Goal: Transaction & Acquisition: Purchase product/service

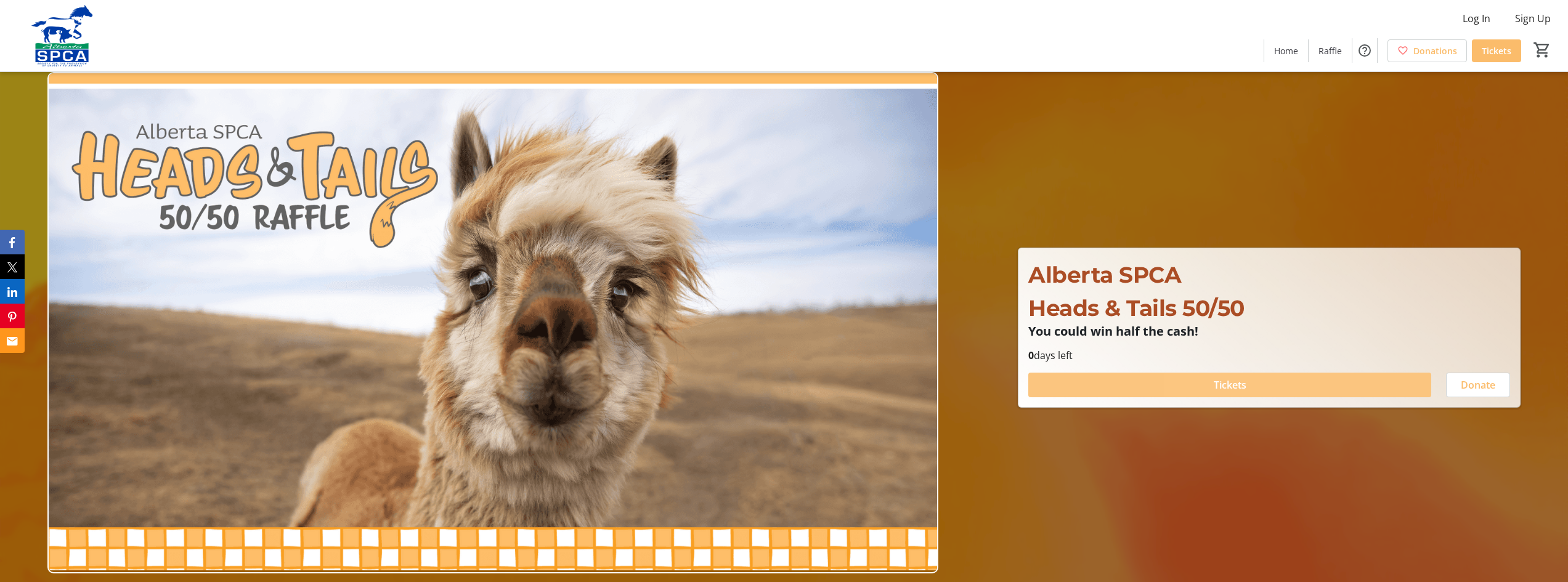
click at [1219, 381] on span "Tickets" at bounding box center [1230, 385] width 33 height 15
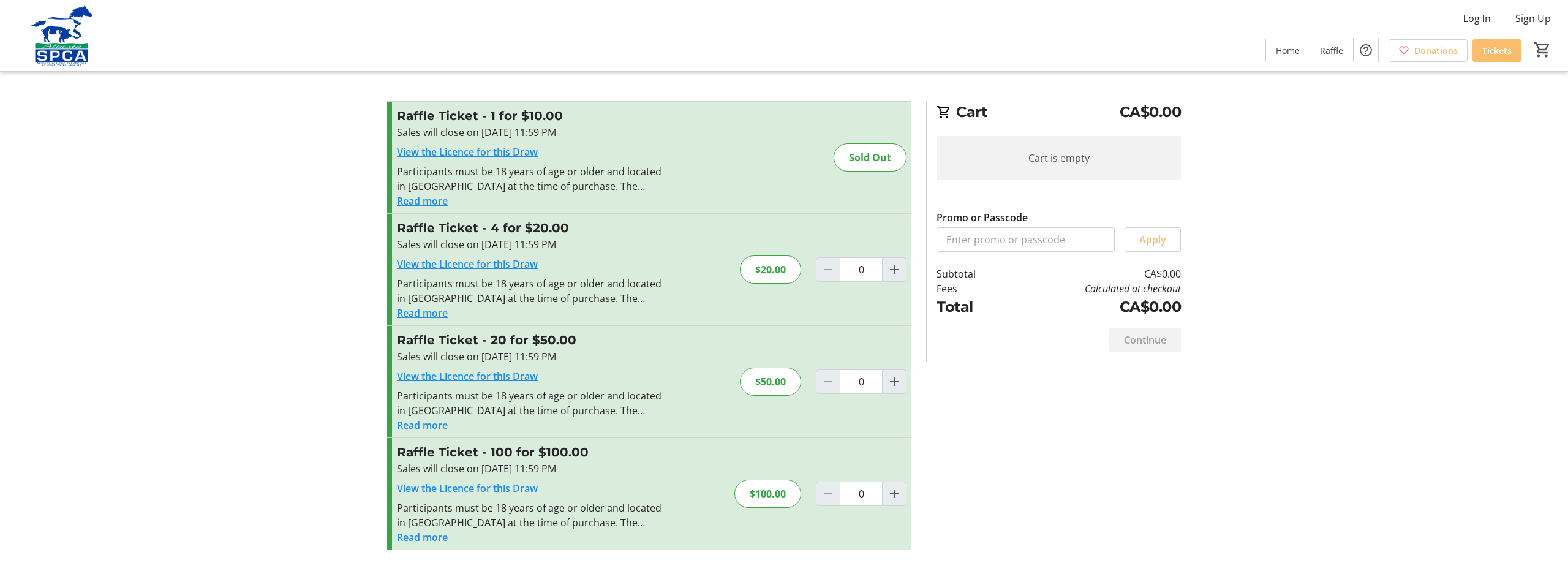
click at [782, 392] on div "$50.00" at bounding box center [771, 382] width 61 height 28
click at [896, 386] on mat-icon "Increment by one" at bounding box center [894, 382] width 15 height 15
type input "1"
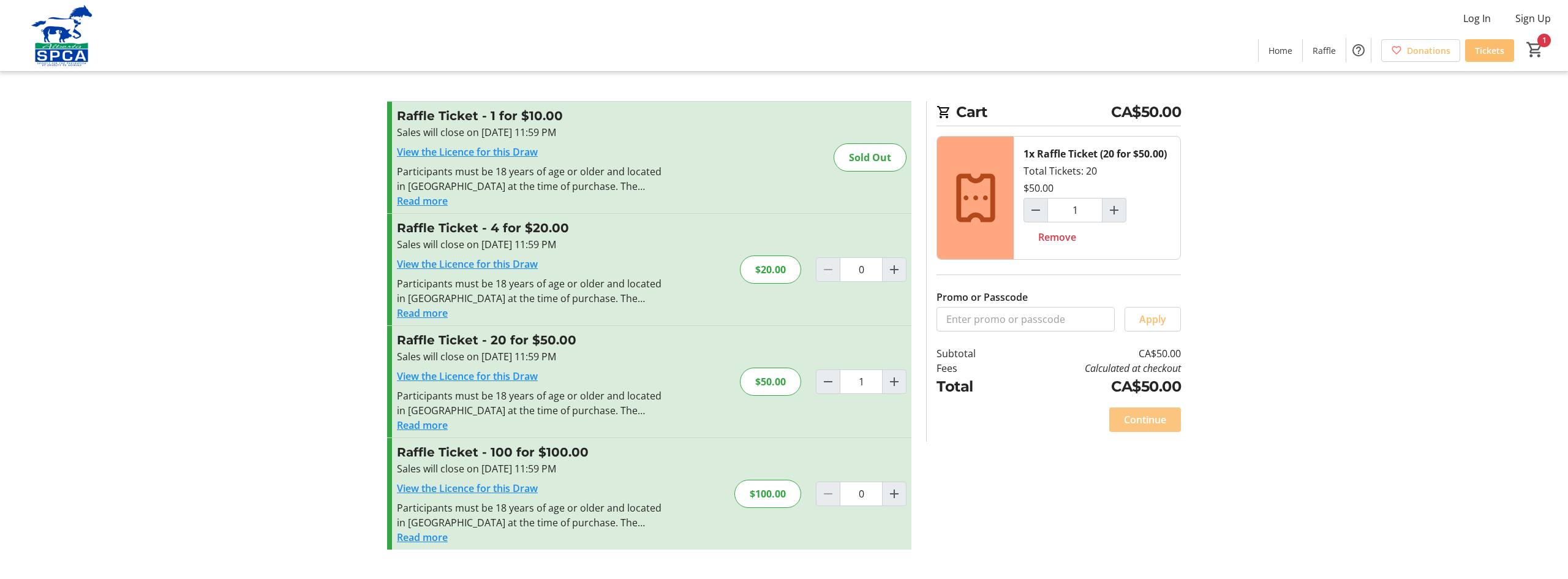
click at [1140, 420] on span "Continue" at bounding box center [1145, 420] width 43 height 15
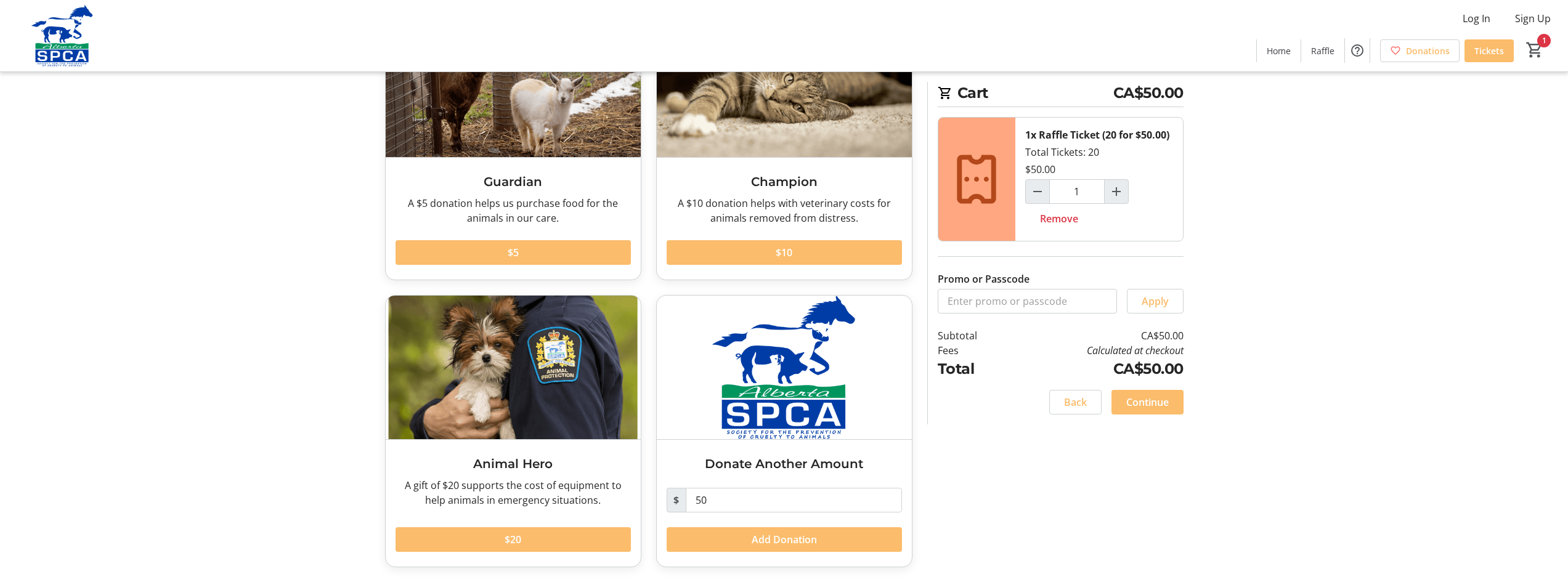
scroll to position [3, 0]
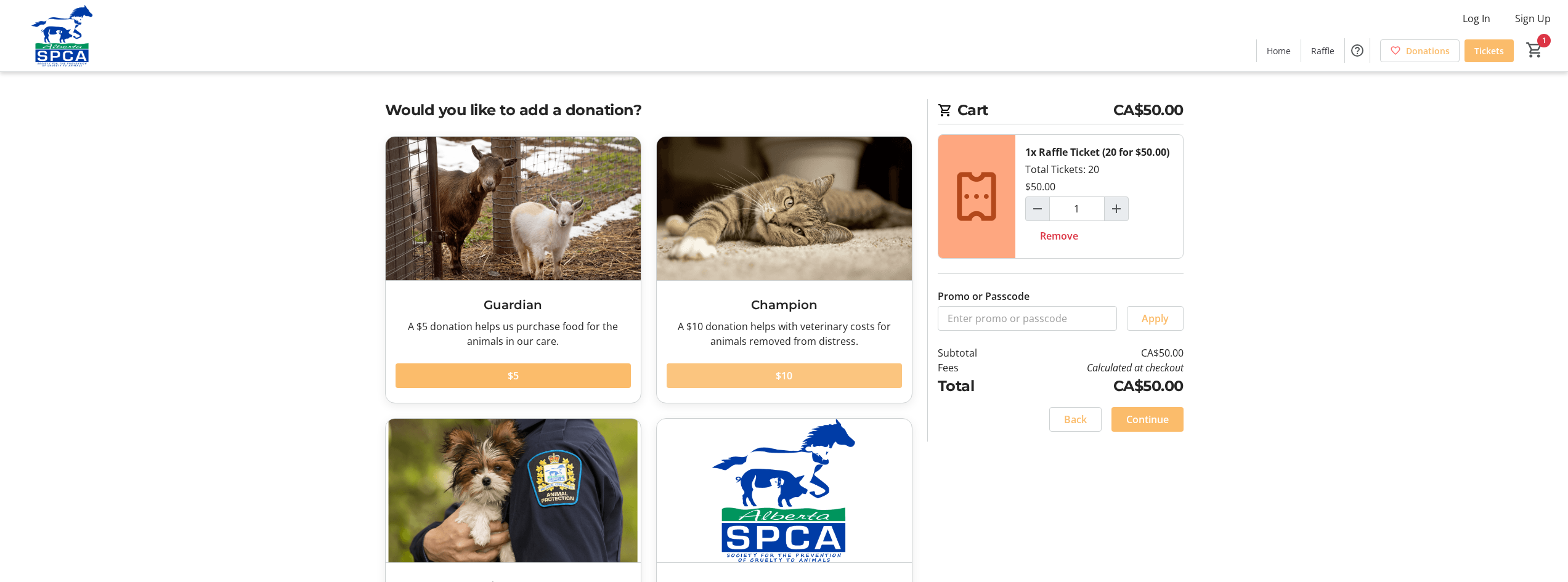
click at [830, 380] on span at bounding box center [784, 376] width 236 height 30
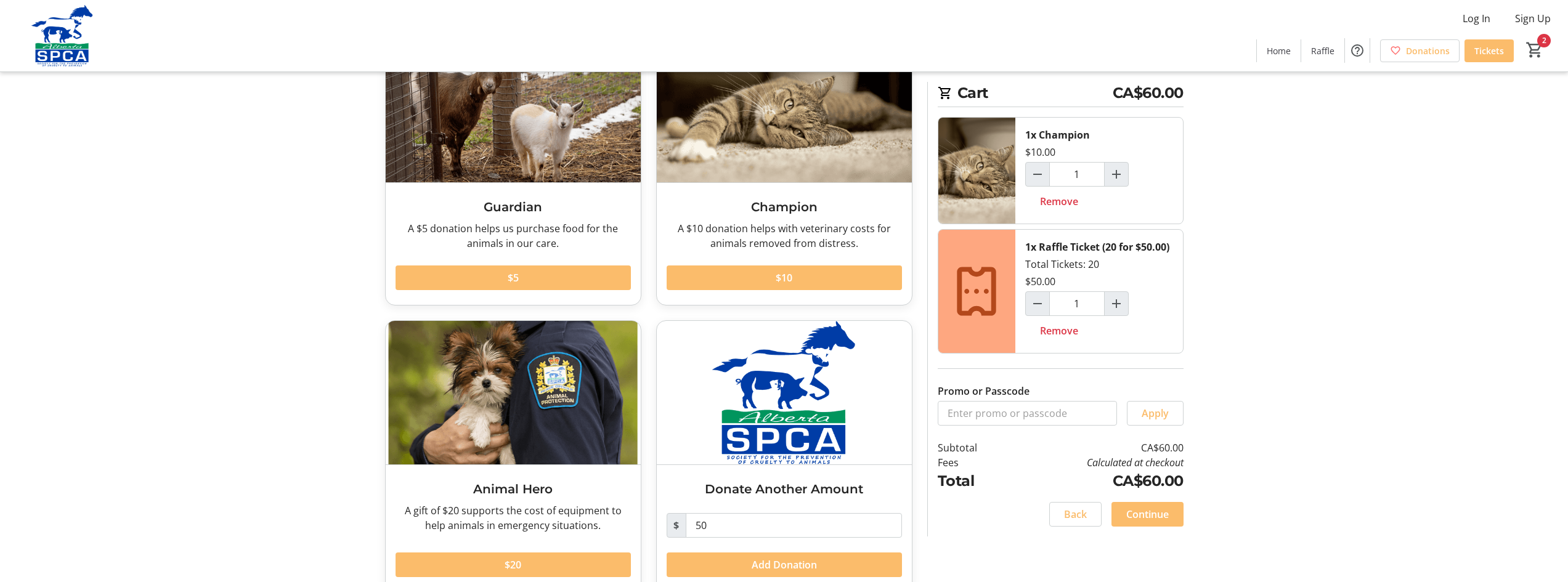
scroll to position [125, 0]
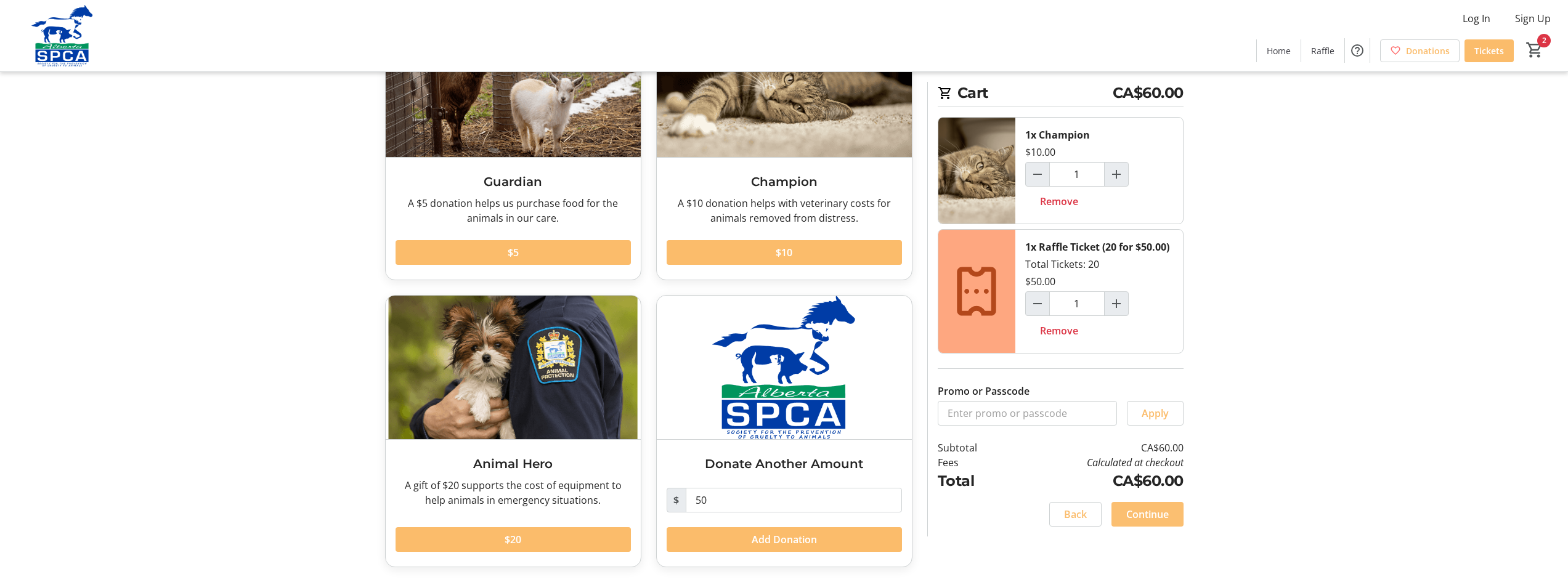
click at [1157, 515] on span "Continue" at bounding box center [1147, 514] width 43 height 15
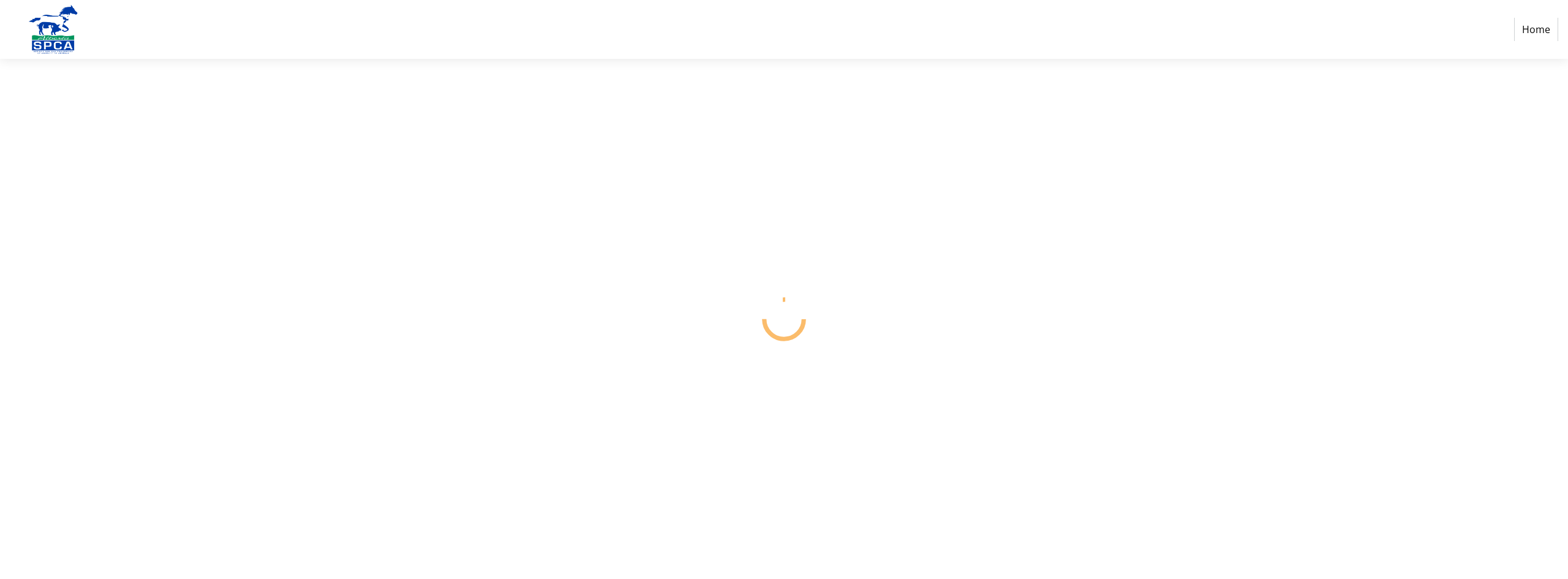
select select "CA"
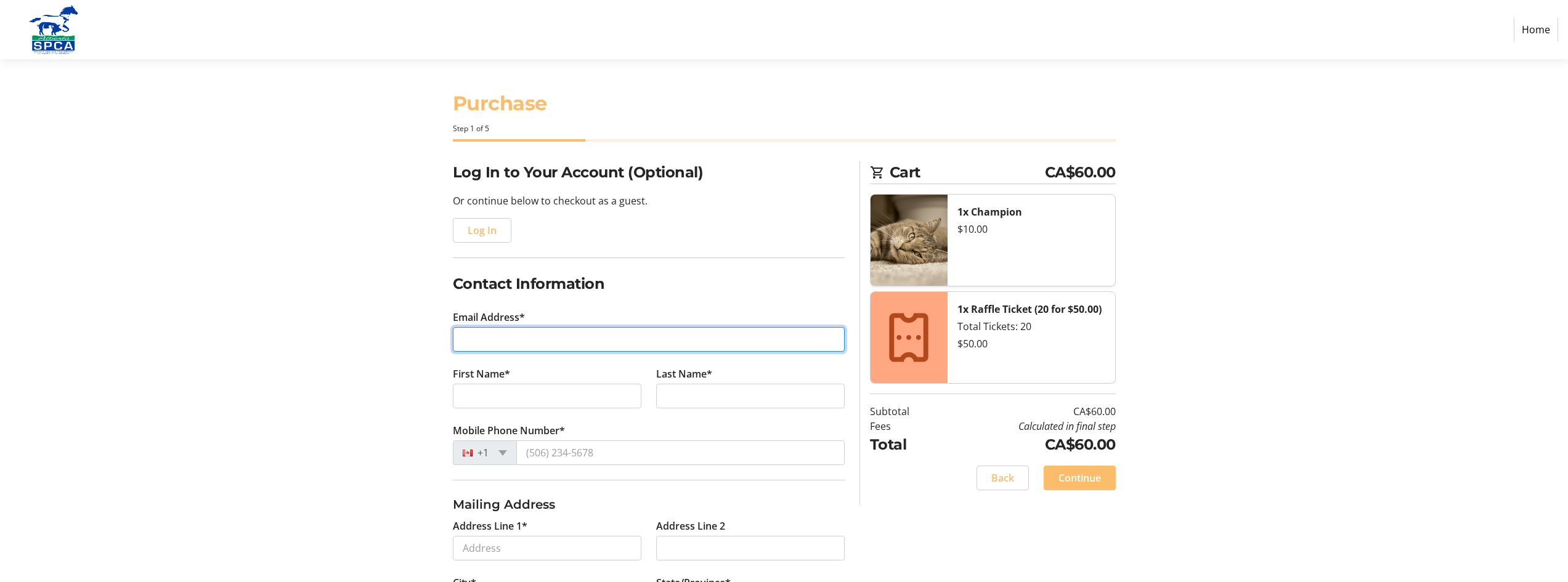
click at [560, 346] on input "Email Address*" at bounding box center [648, 339] width 392 height 24
type input "S"
type input "[EMAIL_ADDRESS][DOMAIN_NAME]"
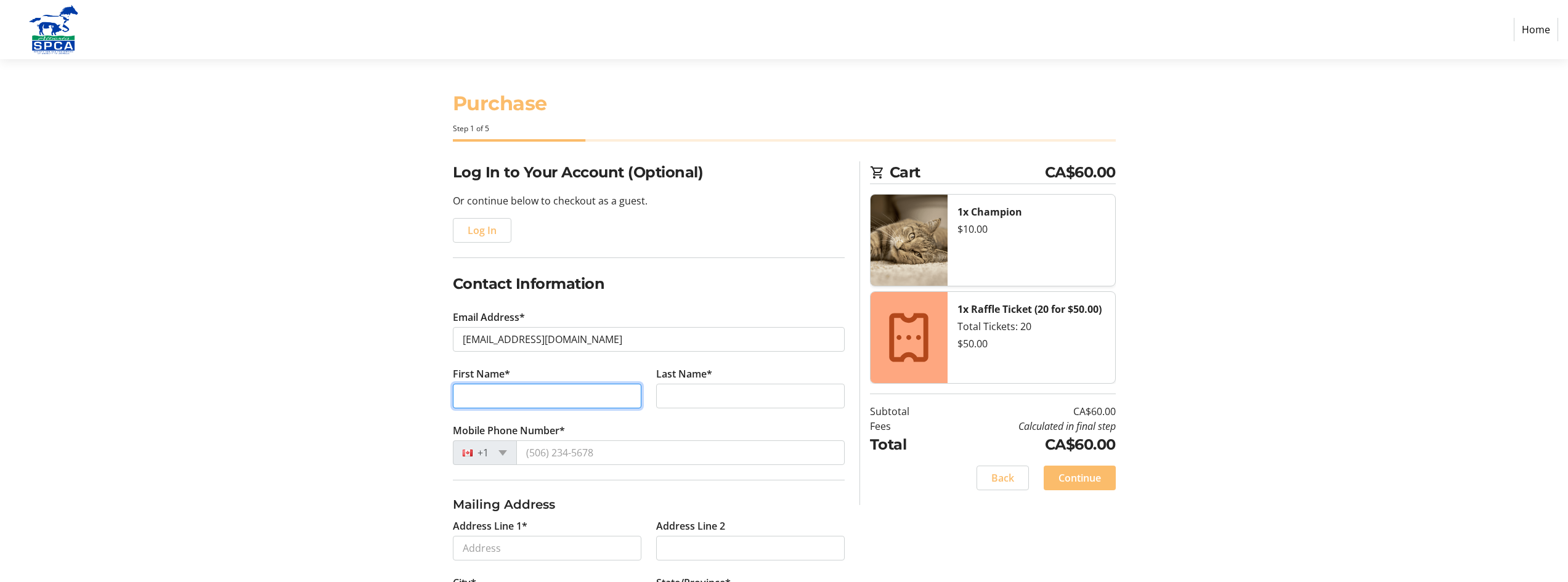
click at [611, 395] on input "First Name*" at bounding box center [547, 396] width 189 height 24
type input "[PERSON_NAME]"
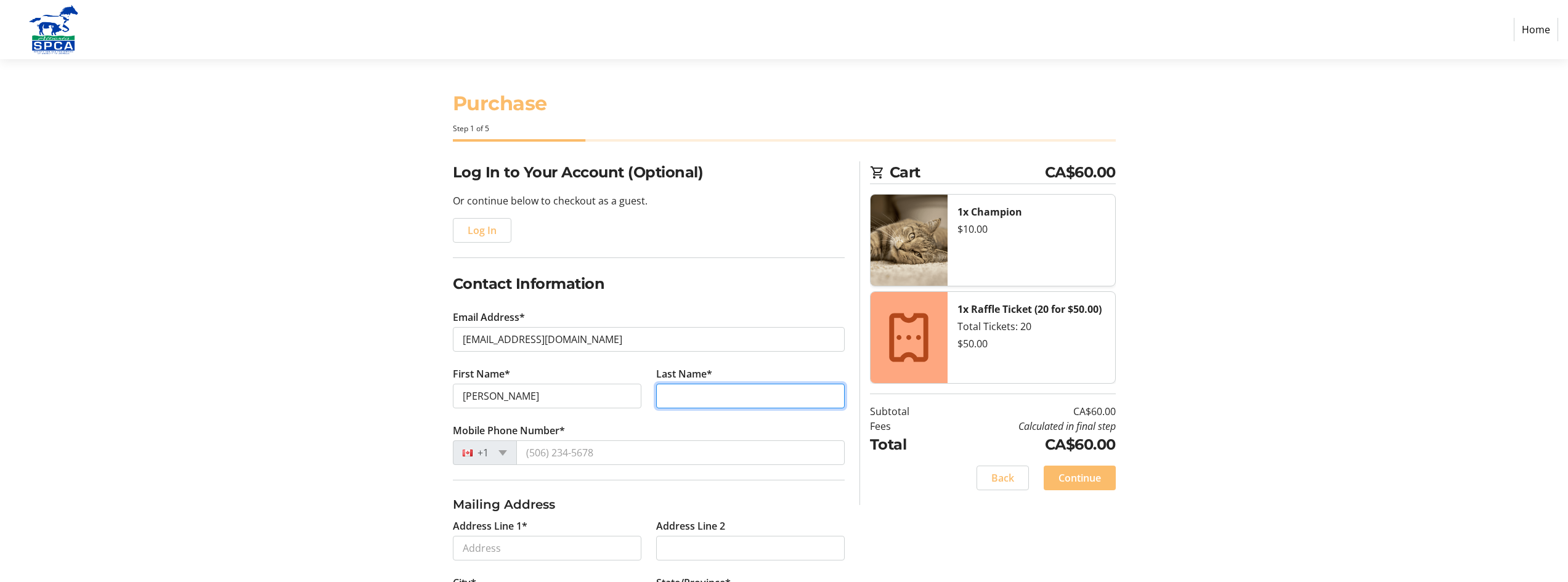
click at [721, 391] on input "Last Name*" at bounding box center [751, 396] width 189 height 24
type input "Bit"
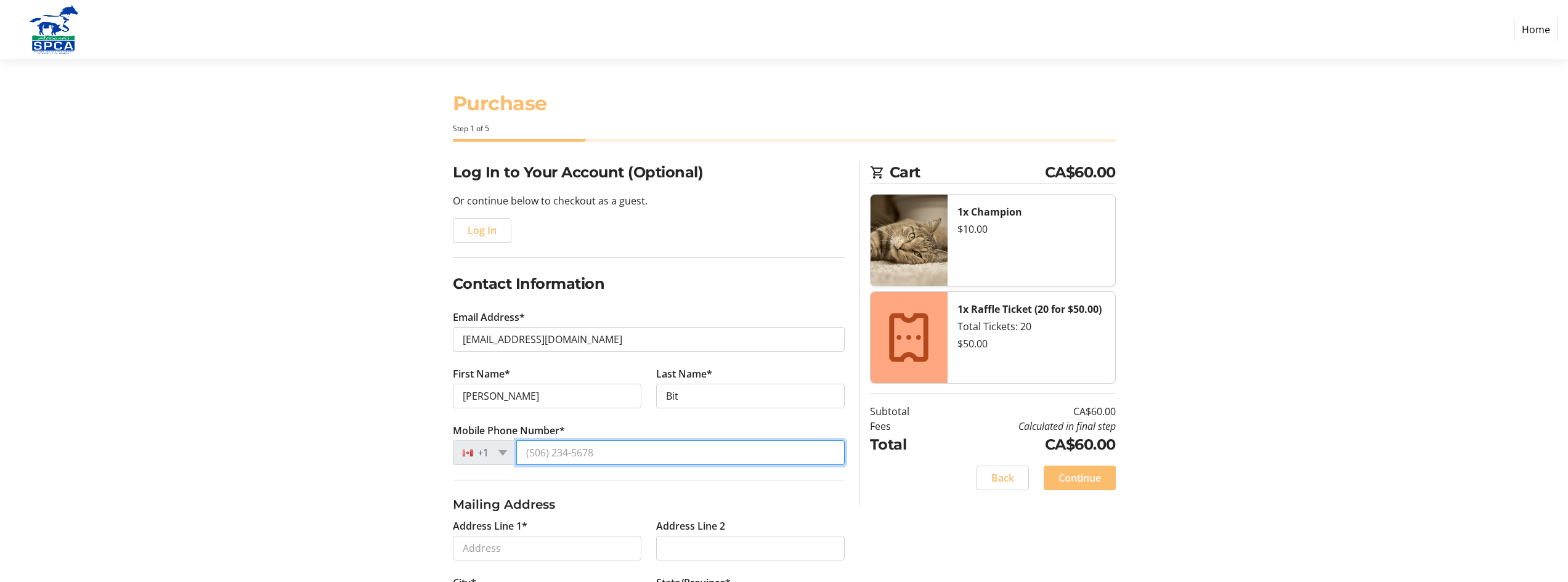
click at [614, 450] on input "Mobile Phone Number*" at bounding box center [681, 452] width 329 height 24
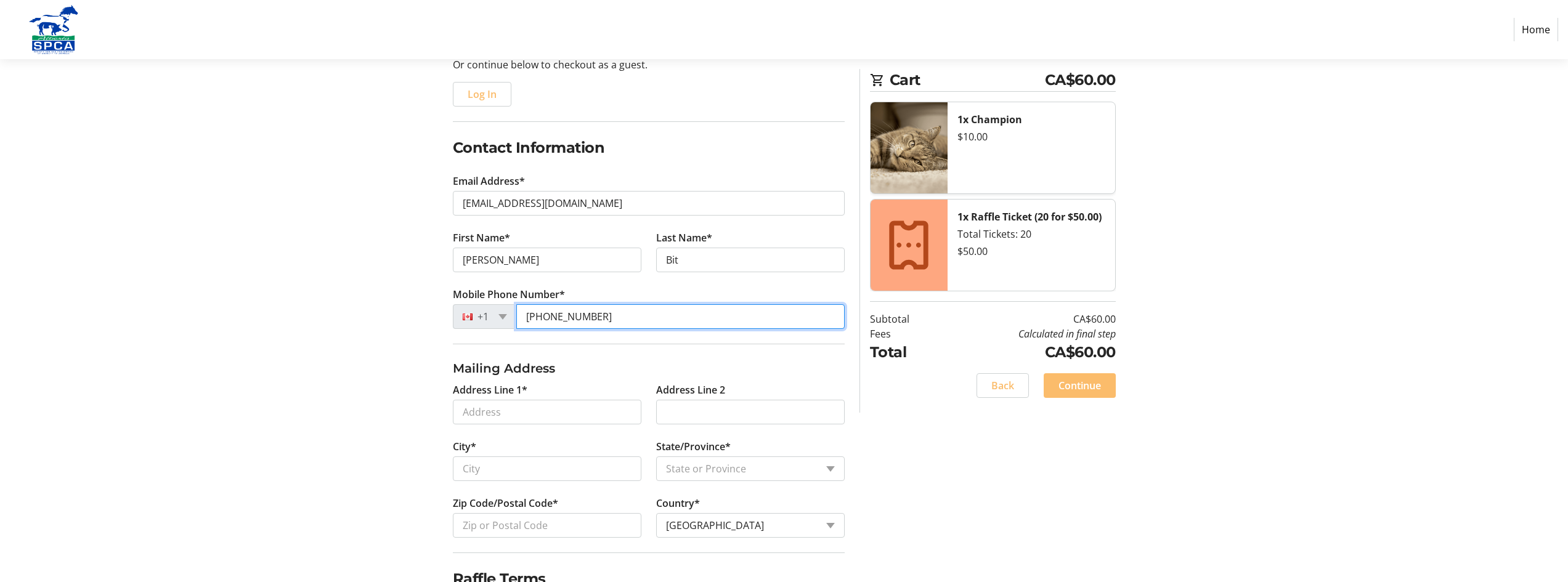
scroll to position [198, 0]
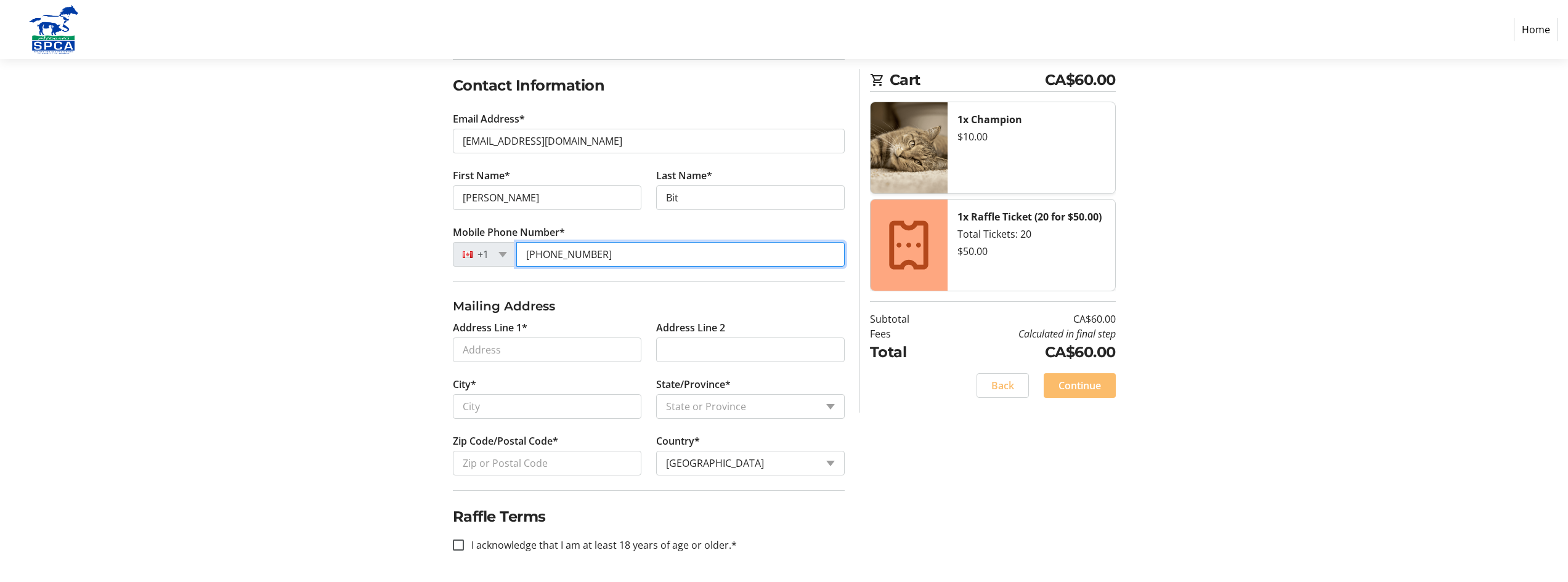
type input "[PHONE_NUMBER]"
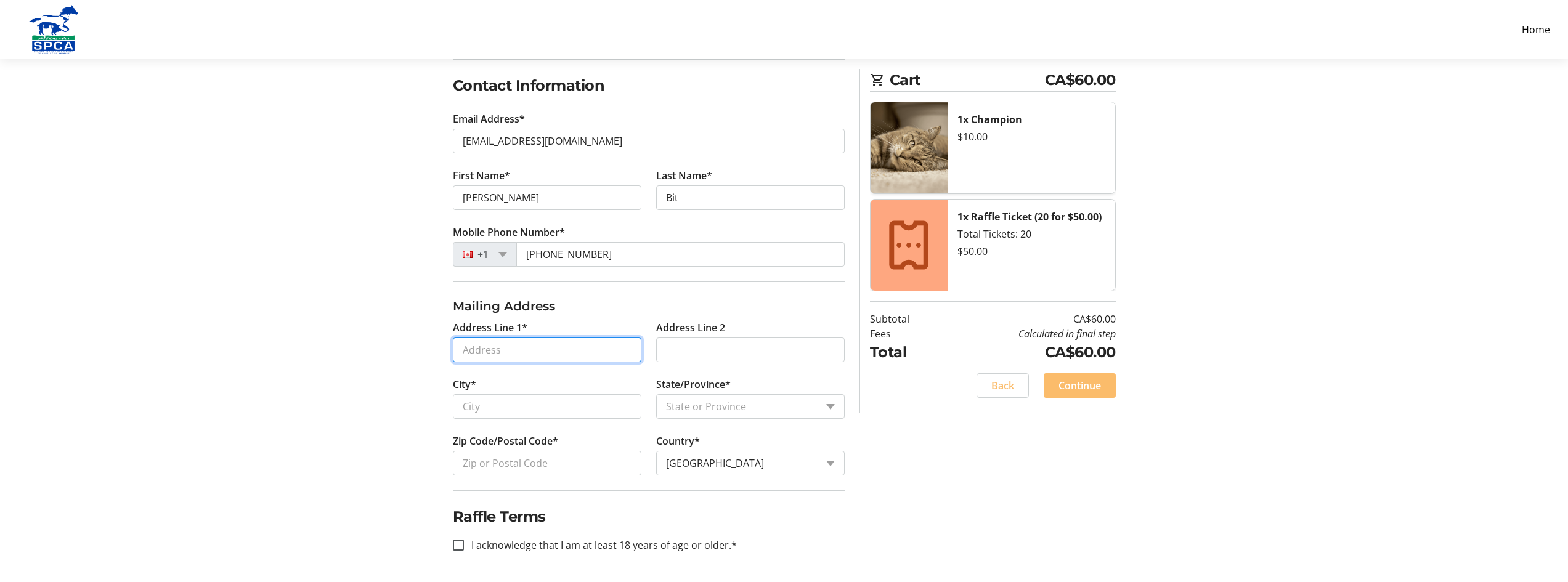
click at [561, 353] on input "Address Line 1*" at bounding box center [547, 349] width 189 height 24
type input "[STREET_ADDRESS]"
type input "[GEOGRAPHIC_DATA]"
select select "AB"
type input "T6C 3H9"
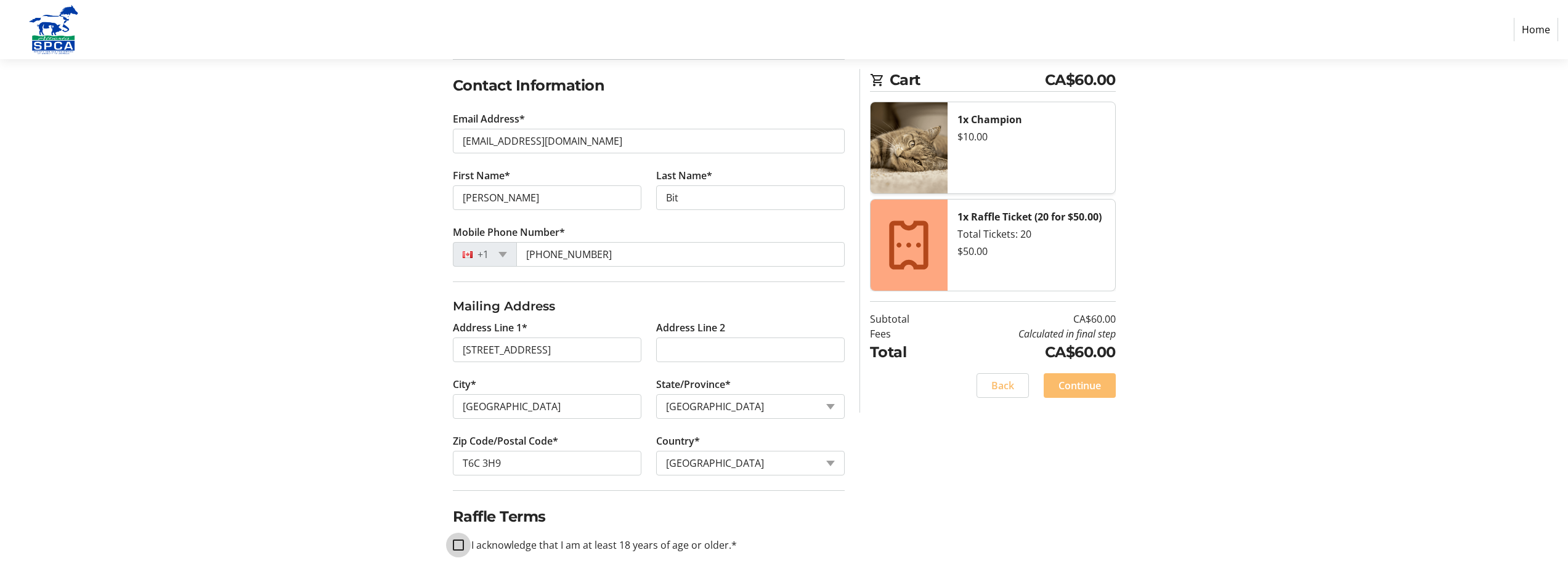
click at [458, 545] on input "I acknowledge that I am at least 18 years of age or older.*" at bounding box center [458, 545] width 11 height 11
checkbox input "true"
click at [1075, 385] on span "Continue" at bounding box center [1079, 385] width 43 height 15
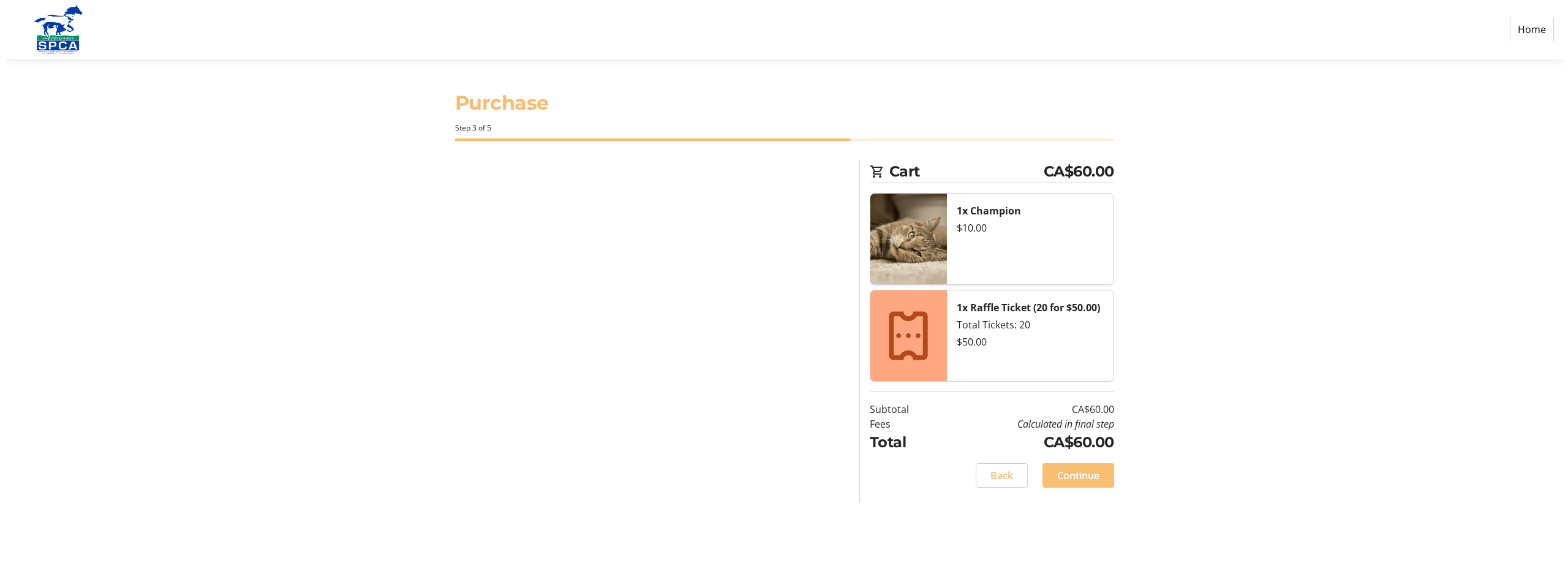
scroll to position [0, 0]
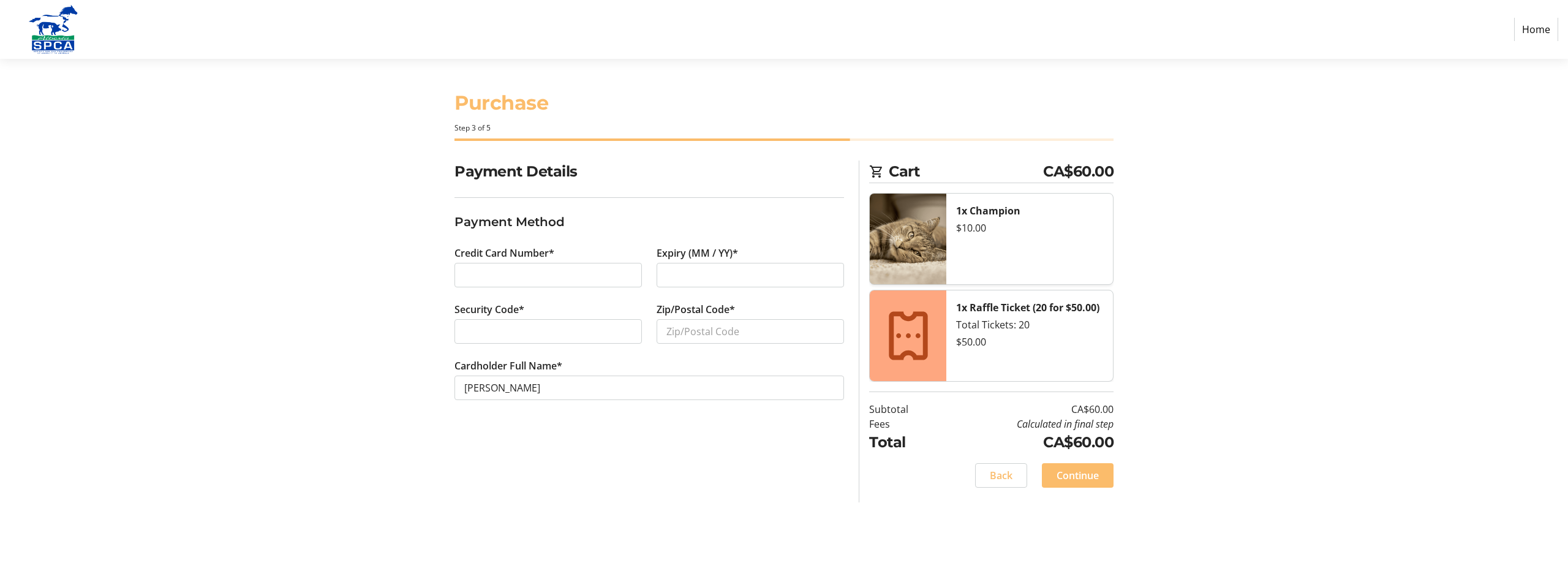
click at [725, 282] on div at bounding box center [750, 275] width 188 height 24
click at [673, 331] on input "Zip/Postal Code*" at bounding box center [750, 331] width 188 height 24
type input "T6C3H9"
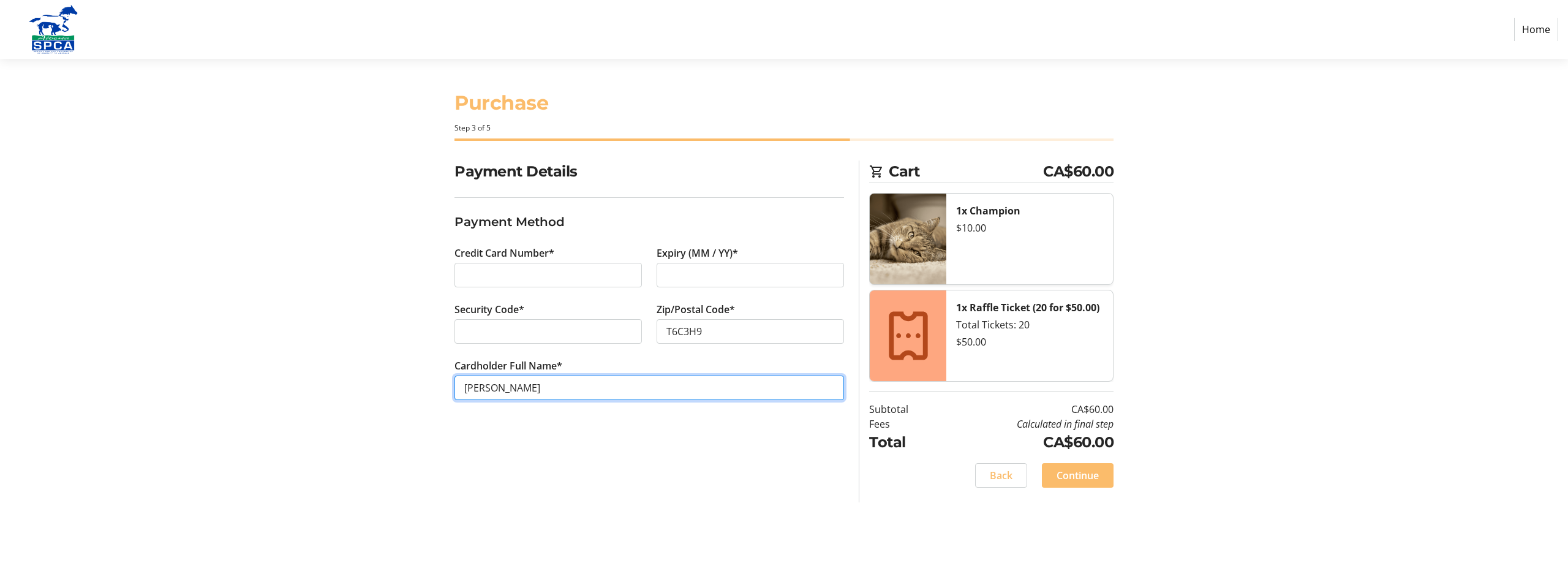
click at [502, 389] on input "[PERSON_NAME]" at bounding box center [649, 387] width 389 height 24
type input "[PERSON_NAME]"
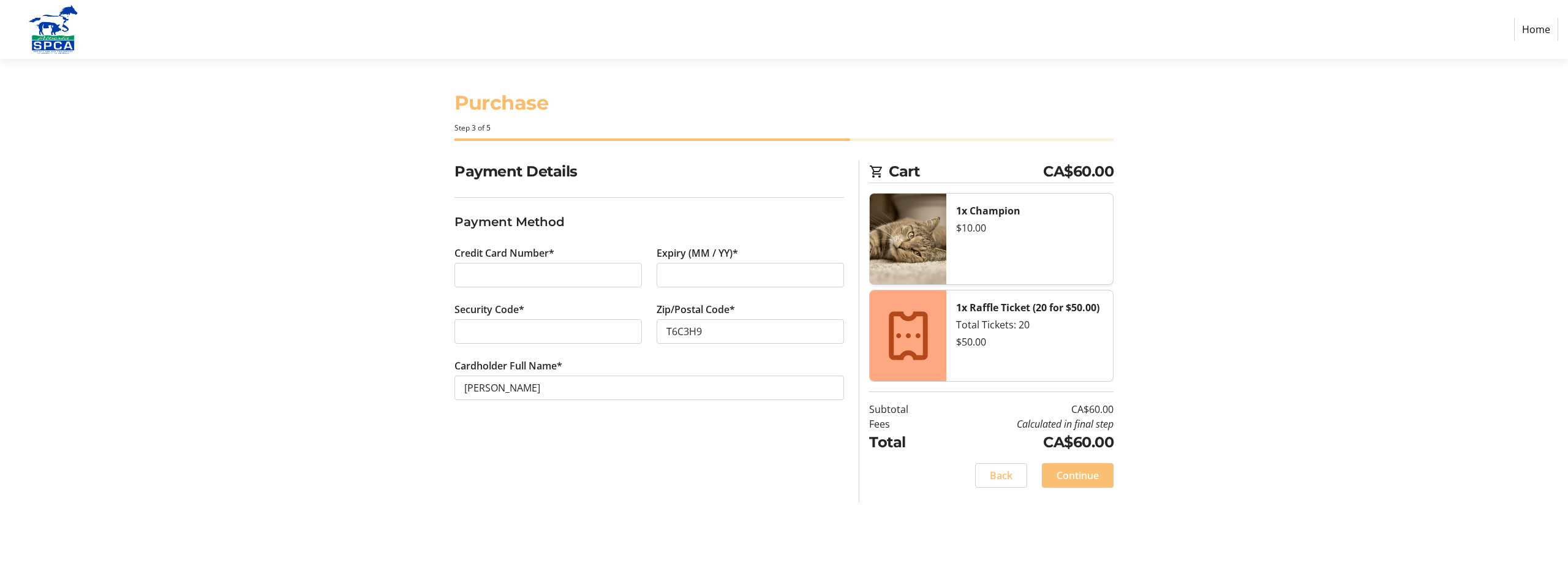
click at [1077, 474] on span "Continue" at bounding box center [1077, 475] width 43 height 15
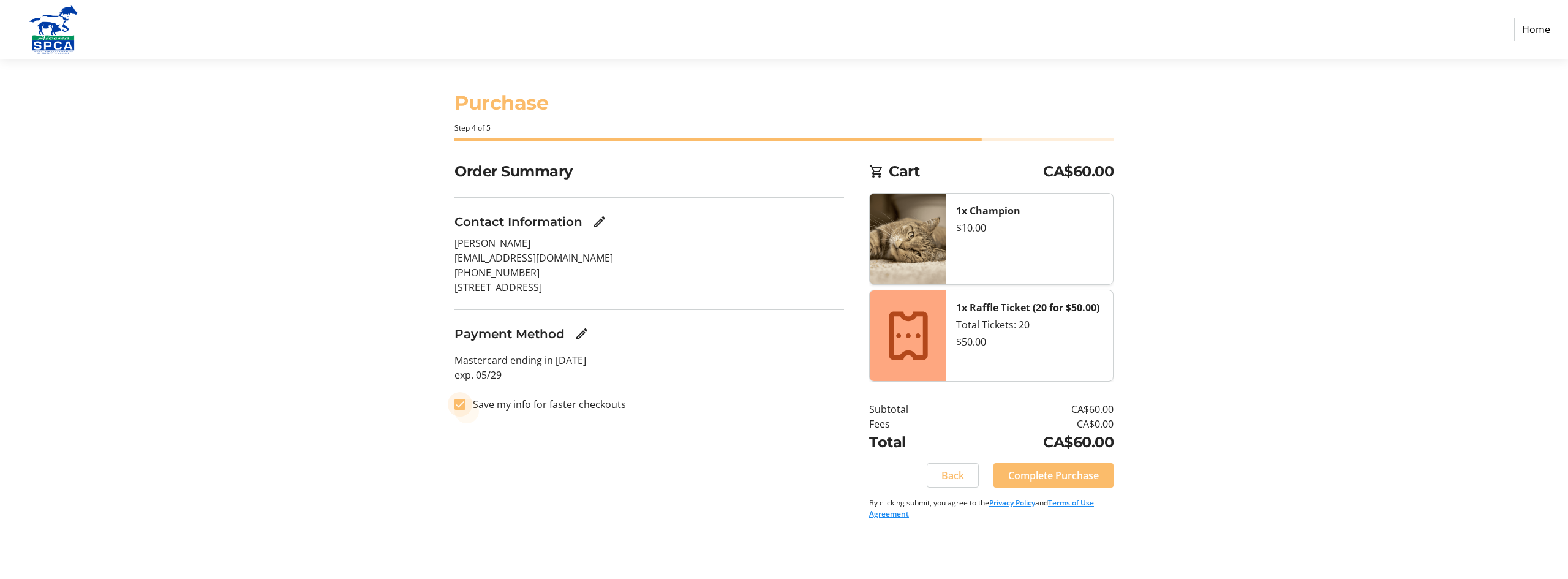
click at [458, 402] on input "Save my info for faster checkouts" at bounding box center [460, 404] width 11 height 11
checkbox input "false"
click at [1082, 474] on span "Complete Purchase" at bounding box center [1053, 475] width 90 height 15
